Goal: Task Accomplishment & Management: Use online tool/utility

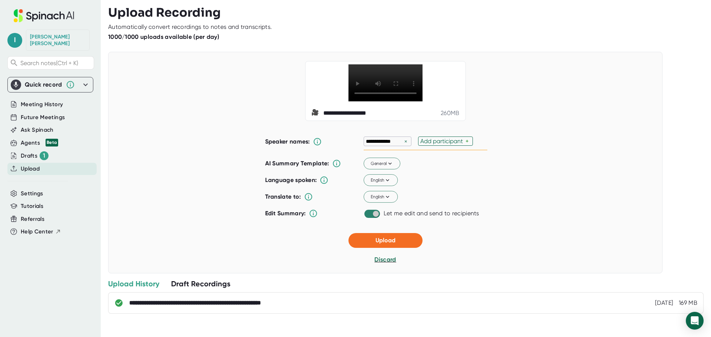
click at [375, 215] on input "checkbox" at bounding box center [375, 214] width 21 height 7
checkbox input "false"
click at [402, 239] on button "Upload" at bounding box center [385, 240] width 74 height 15
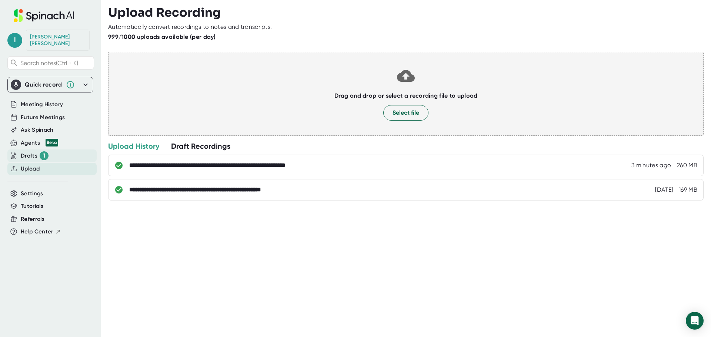
click at [29, 151] on div "Drafts 1" at bounding box center [35, 155] width 28 height 9
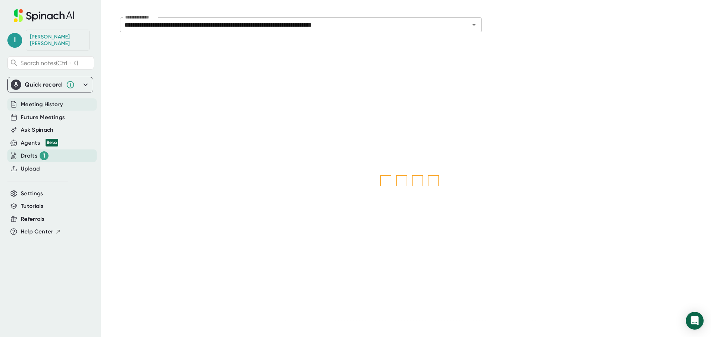
click at [31, 101] on span "Meeting History" at bounding box center [42, 104] width 42 height 9
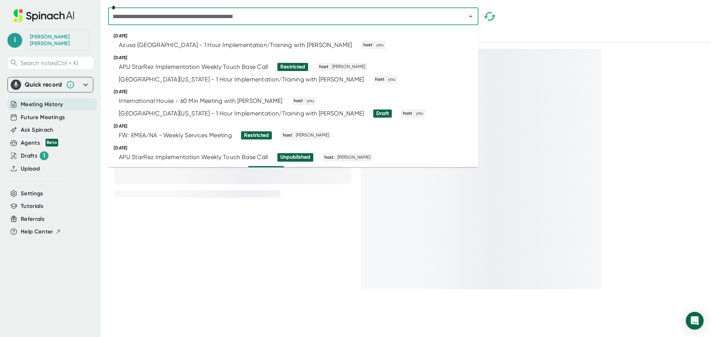
click at [222, 14] on input "text" at bounding box center [282, 16] width 344 height 10
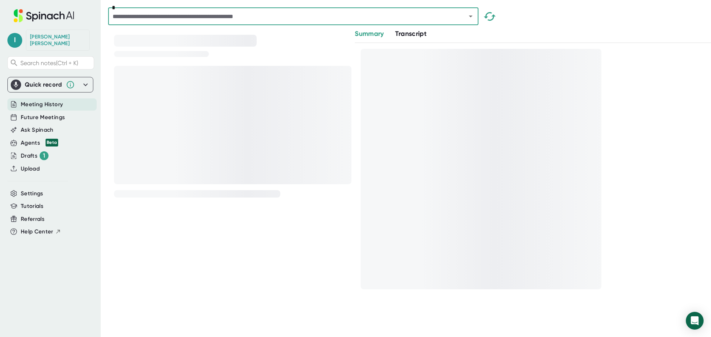
click at [222, 14] on input "text" at bounding box center [282, 16] width 344 height 10
click at [34, 165] on span "Upload" at bounding box center [30, 169] width 19 height 9
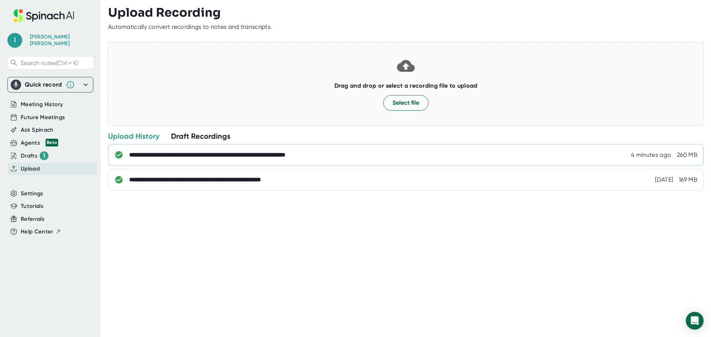
click at [569, 157] on div "**********" at bounding box center [413, 154] width 568 height 7
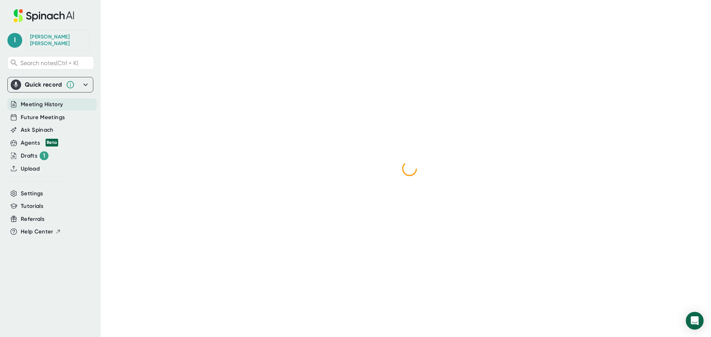
click at [90, 80] on icon at bounding box center [85, 84] width 9 height 9
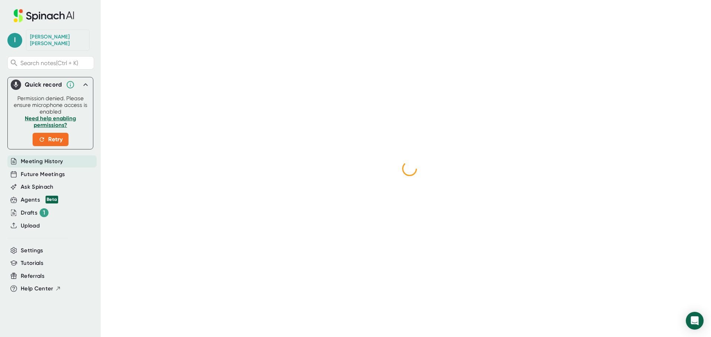
click at [82, 80] on icon at bounding box center [85, 84] width 9 height 9
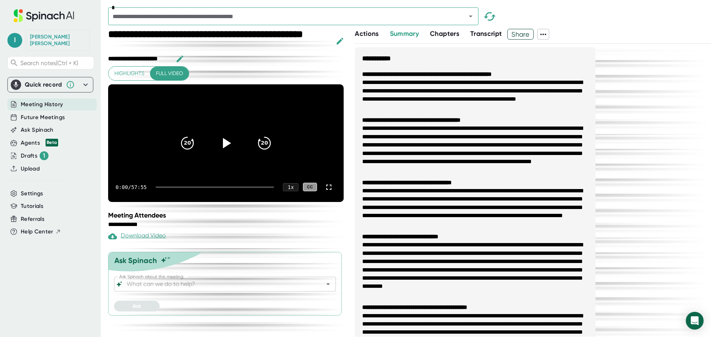
click at [341, 41] on icon "button" at bounding box center [340, 41] width 7 height 7
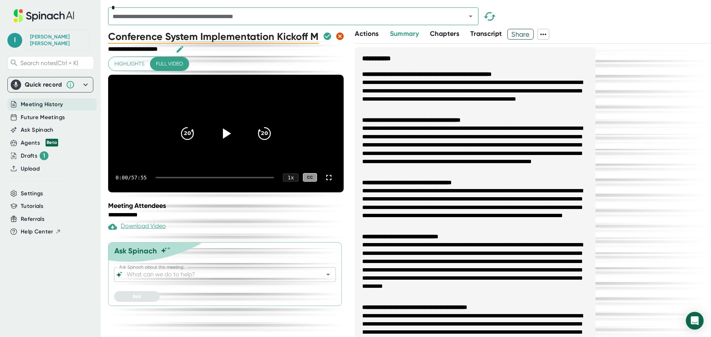
drag, startPoint x: 168, startPoint y: 37, endPoint x: 68, endPoint y: 36, distance: 99.6
click at [68, 36] on div "**********" at bounding box center [355, 168] width 711 height 337
type input "PRINCETON C&E Implementation Kickoff Meeting"
click at [328, 35] on icon "button" at bounding box center [327, 36] width 7 height 7
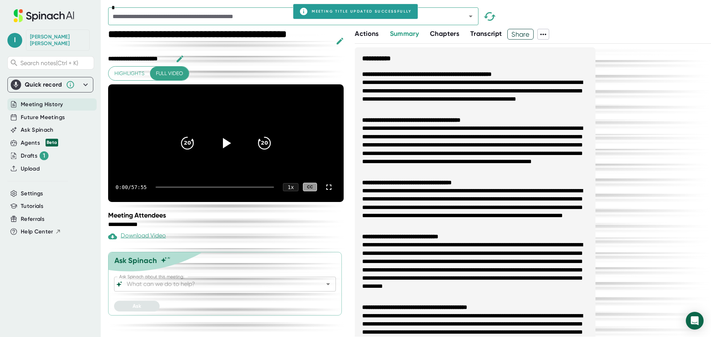
click at [357, 34] on span "Actions" at bounding box center [367, 34] width 24 height 8
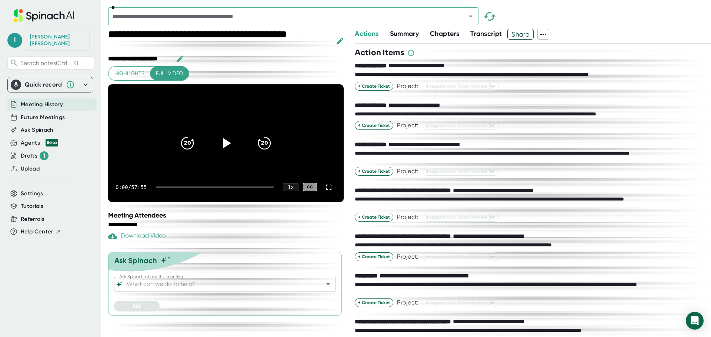
click at [407, 35] on span "Summary" at bounding box center [404, 34] width 29 height 8
